Goal: Find specific page/section: Find specific page/section

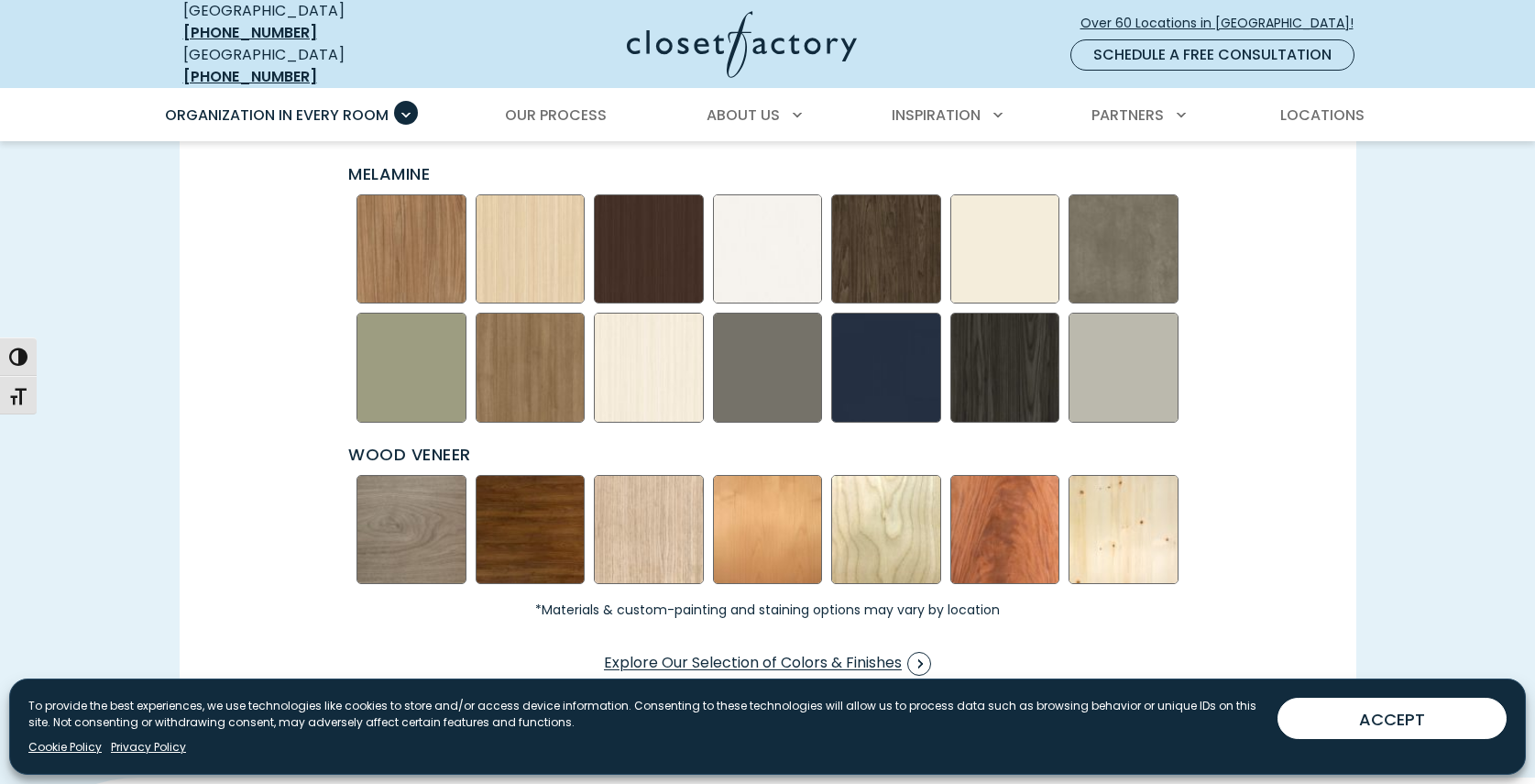
scroll to position [2668, 0]
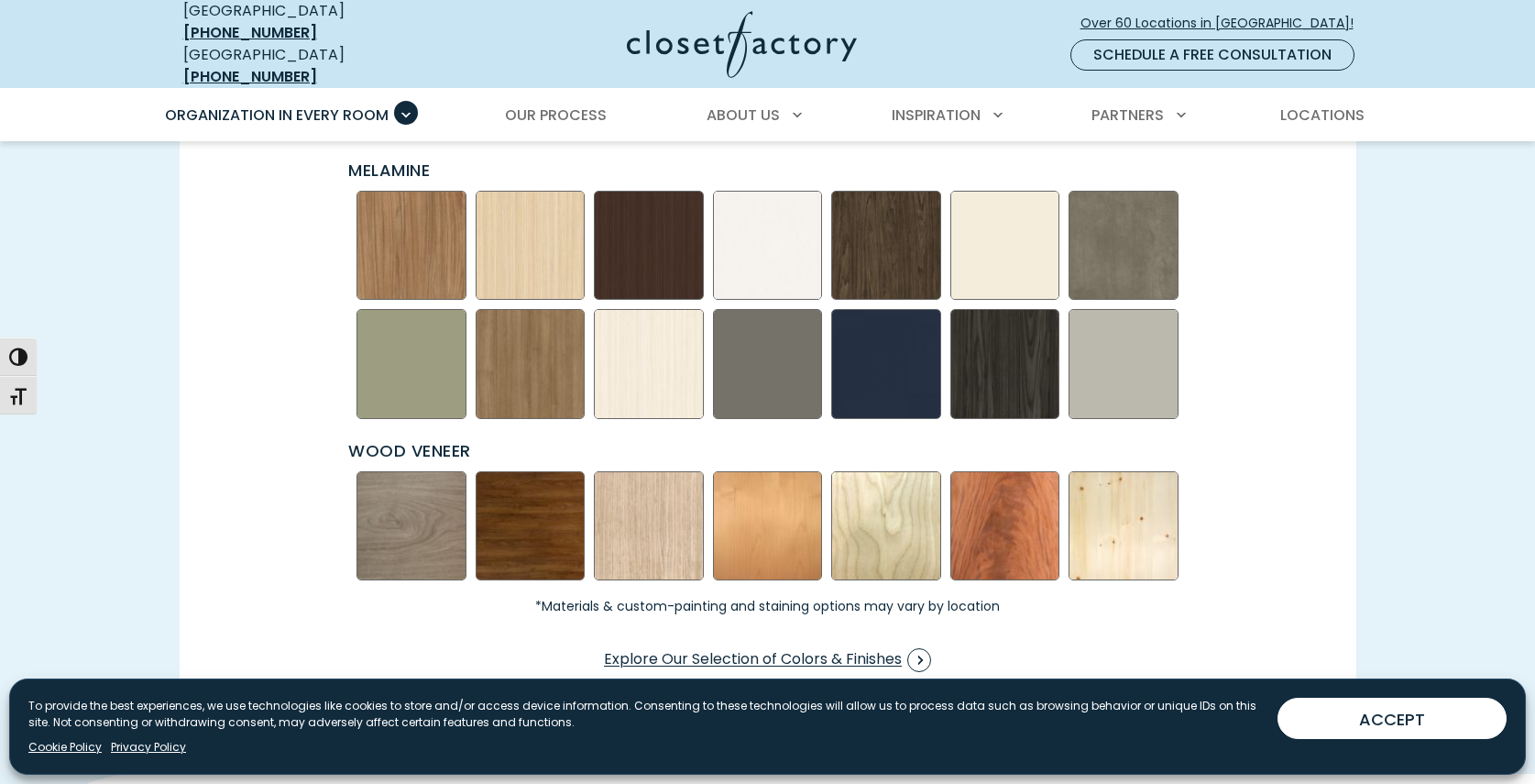
click at [437, 534] on img "Swatch Grid" at bounding box center [412, 526] width 110 height 110
click at [409, 523] on img "Swatch Grid" at bounding box center [412, 526] width 110 height 110
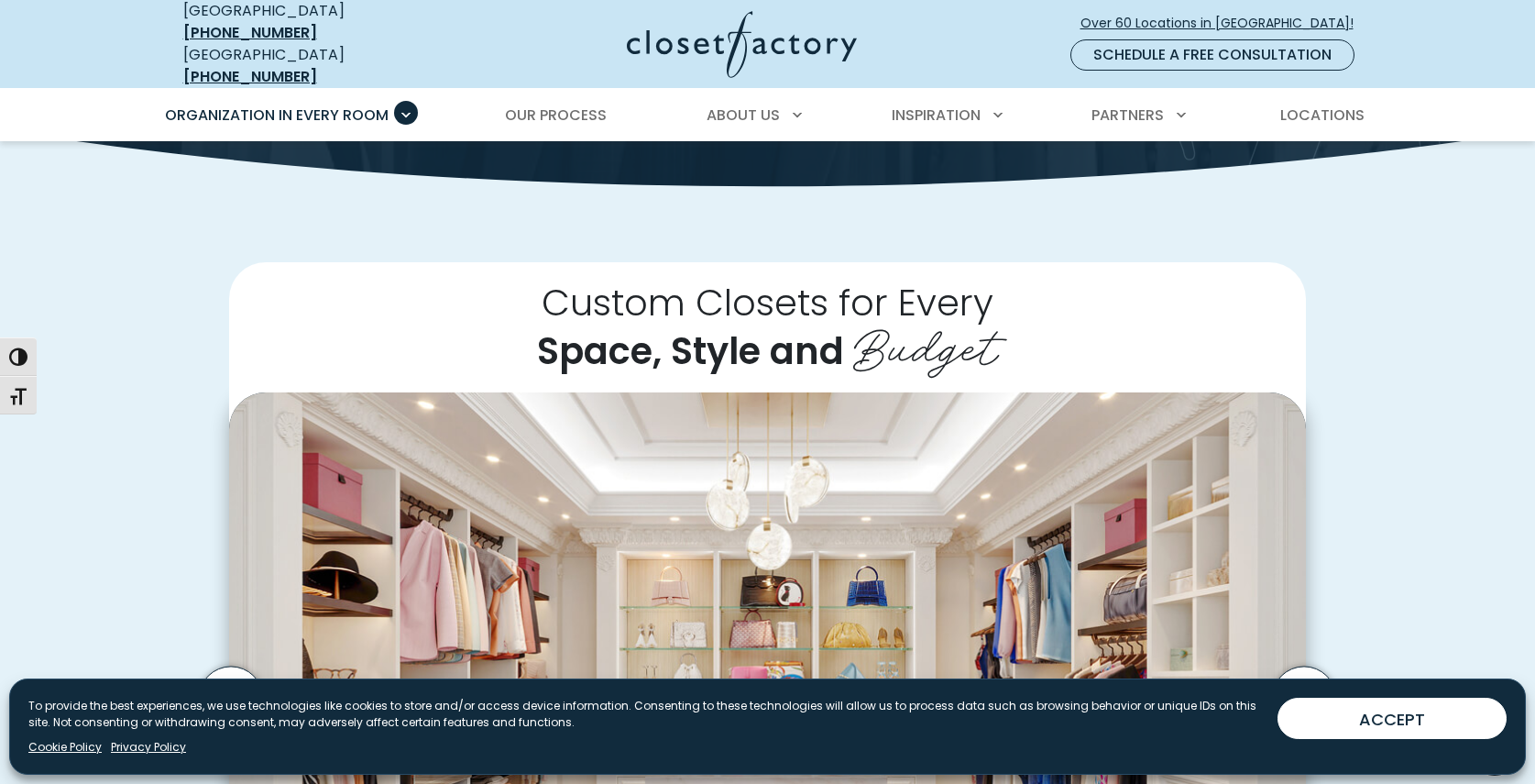
scroll to position [0, 0]
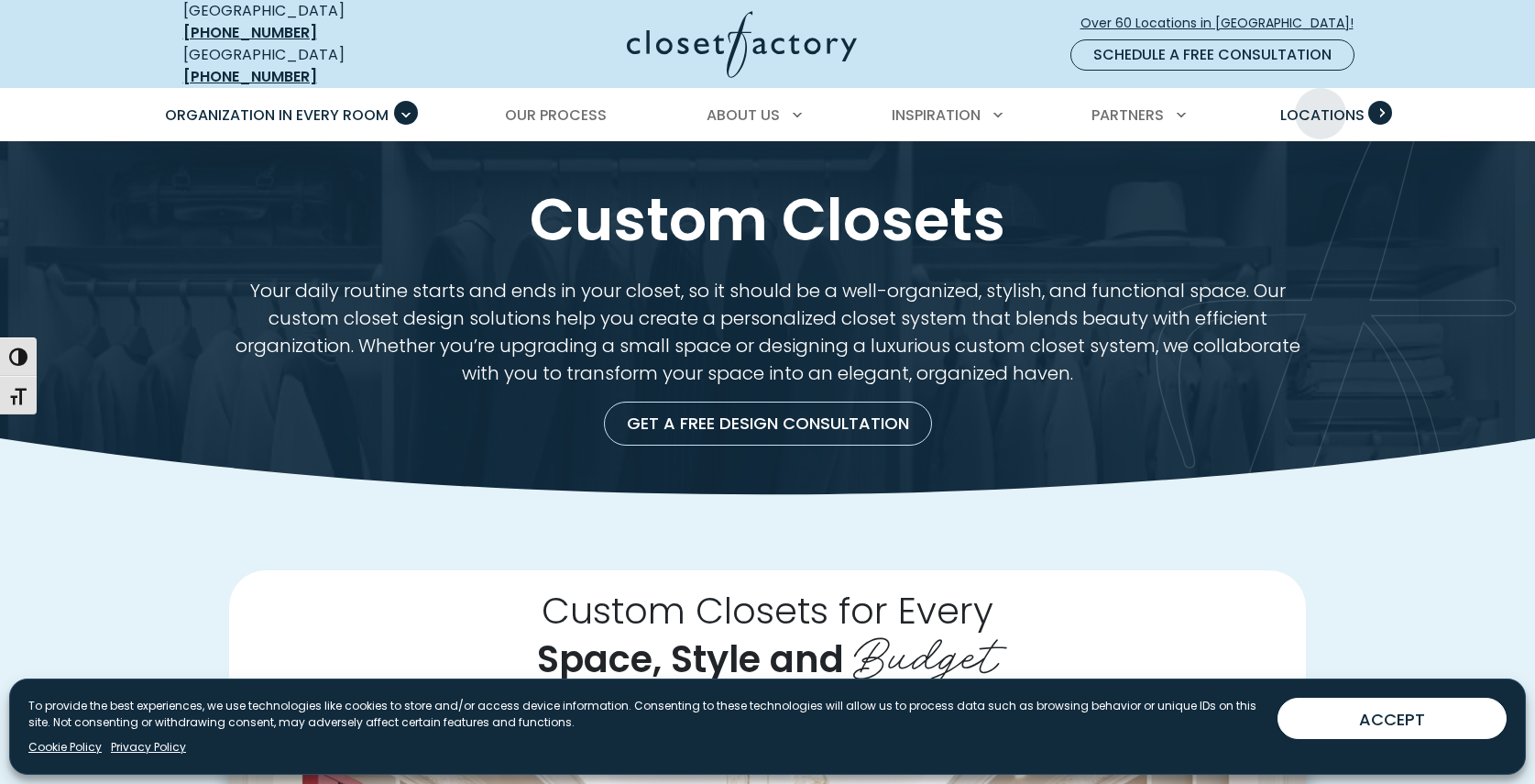
click at [1321, 105] on span "Locations" at bounding box center [1323, 115] width 85 height 21
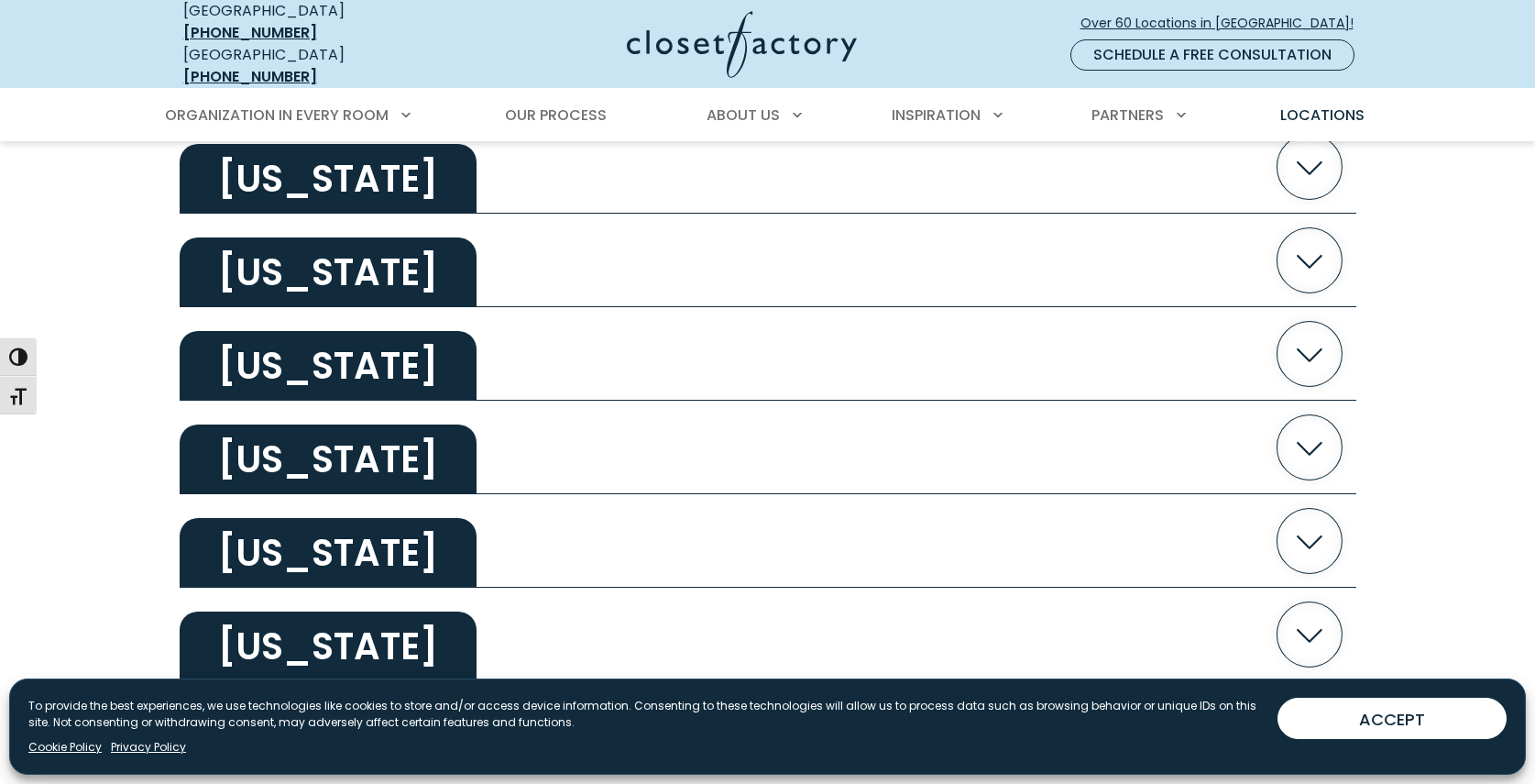
scroll to position [1304, 0]
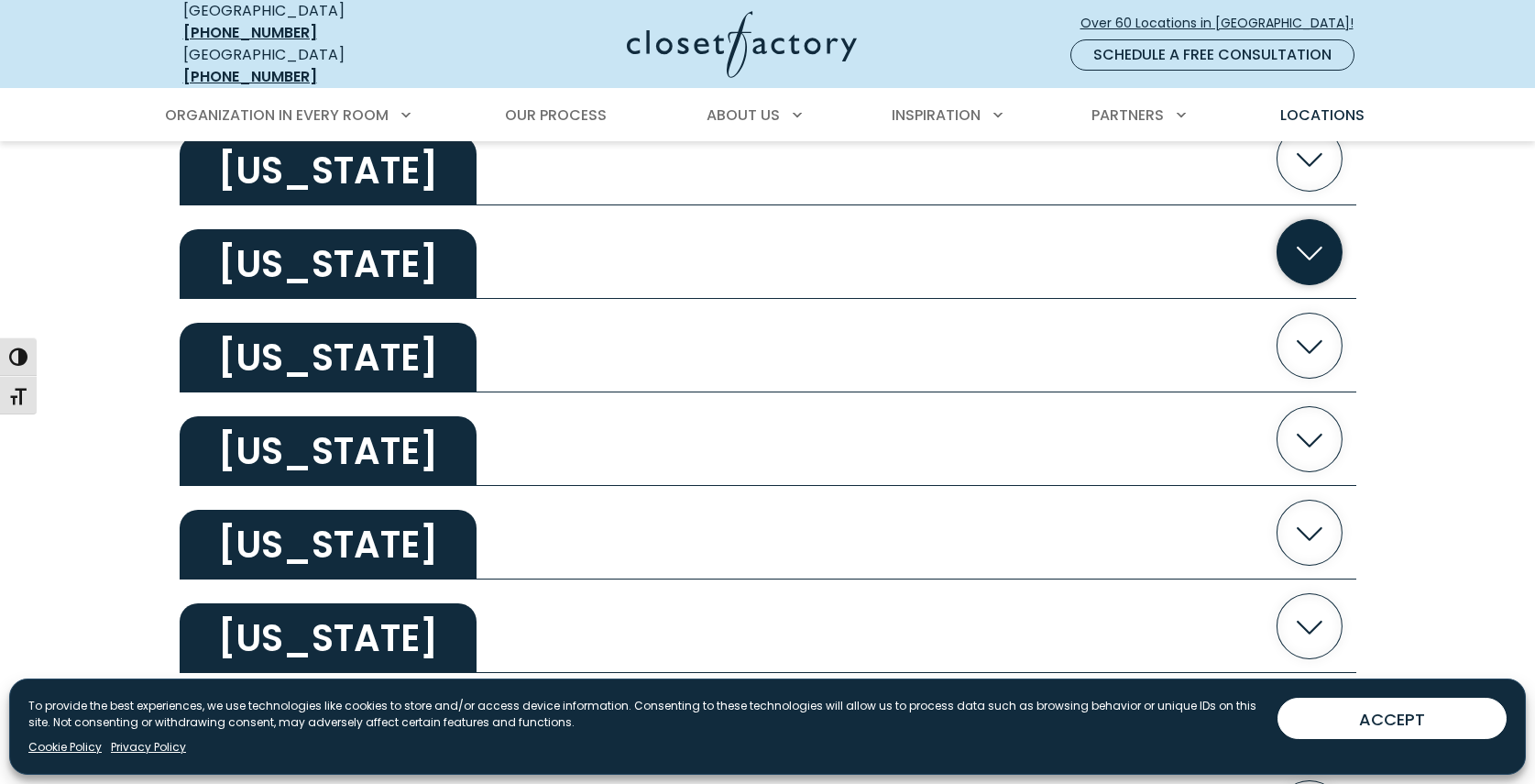
click at [1313, 237] on icon "button" at bounding box center [1309, 252] width 65 height 65
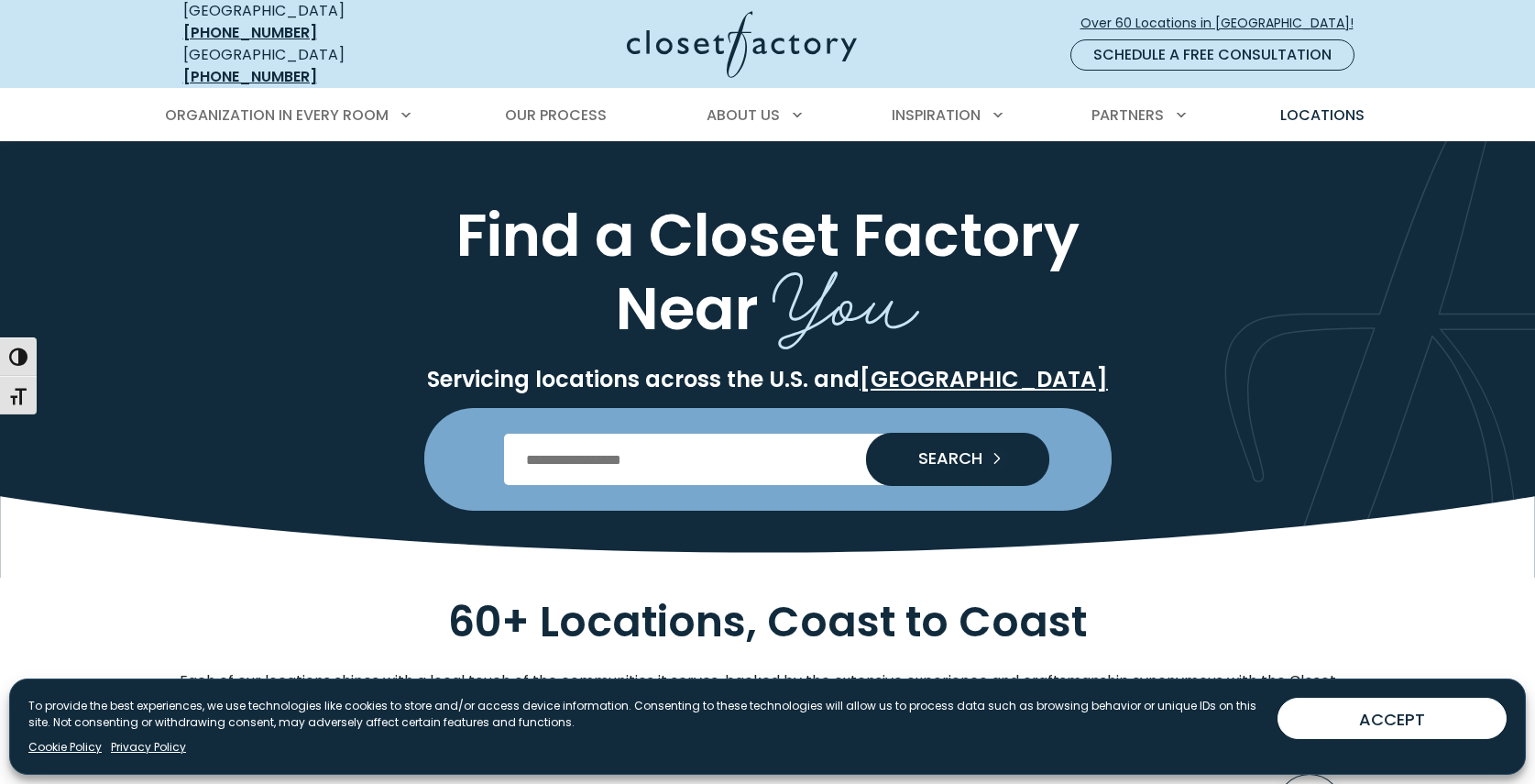
scroll to position [4, 0]
